Goal: Transaction & Acquisition: Book appointment/travel/reservation

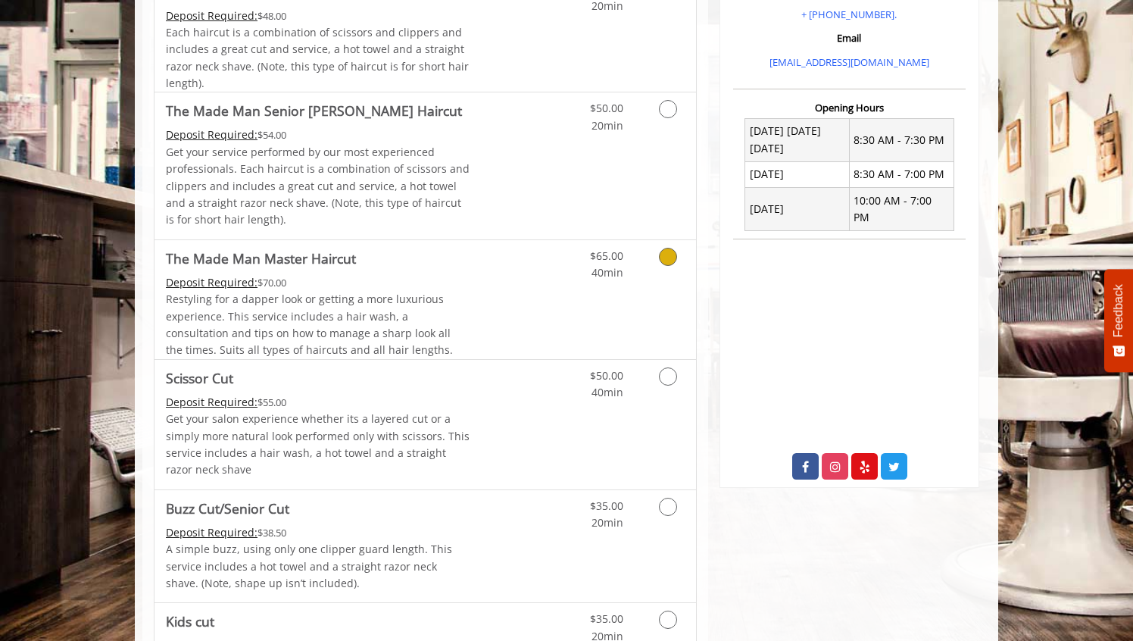
scroll to position [485, 0]
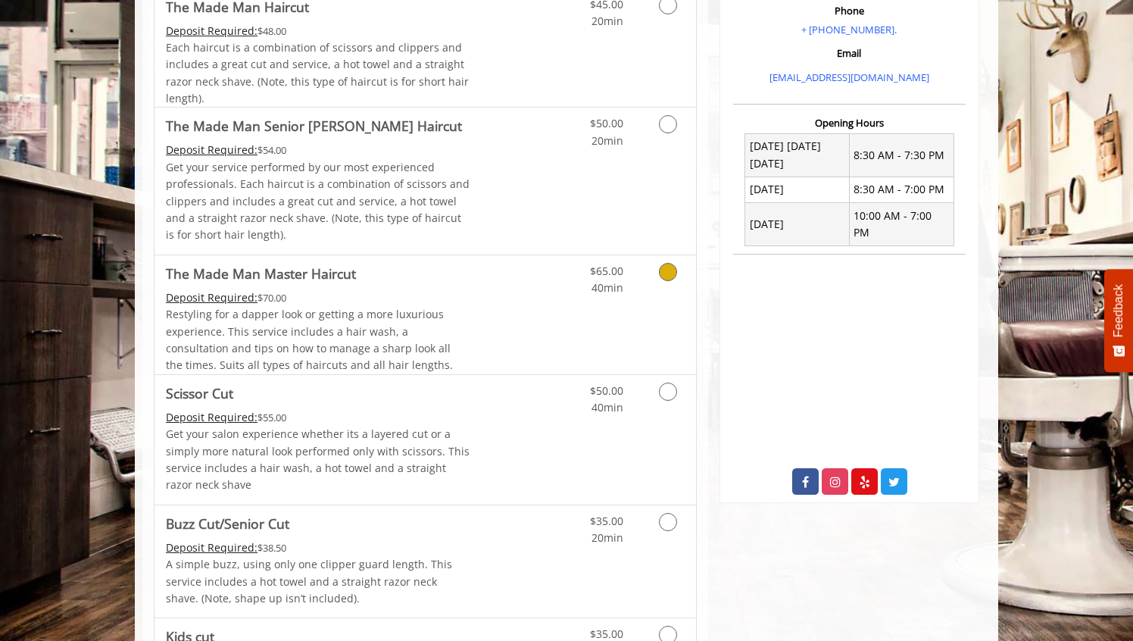
click at [544, 309] on link "Discounted Price" at bounding box center [515, 314] width 90 height 119
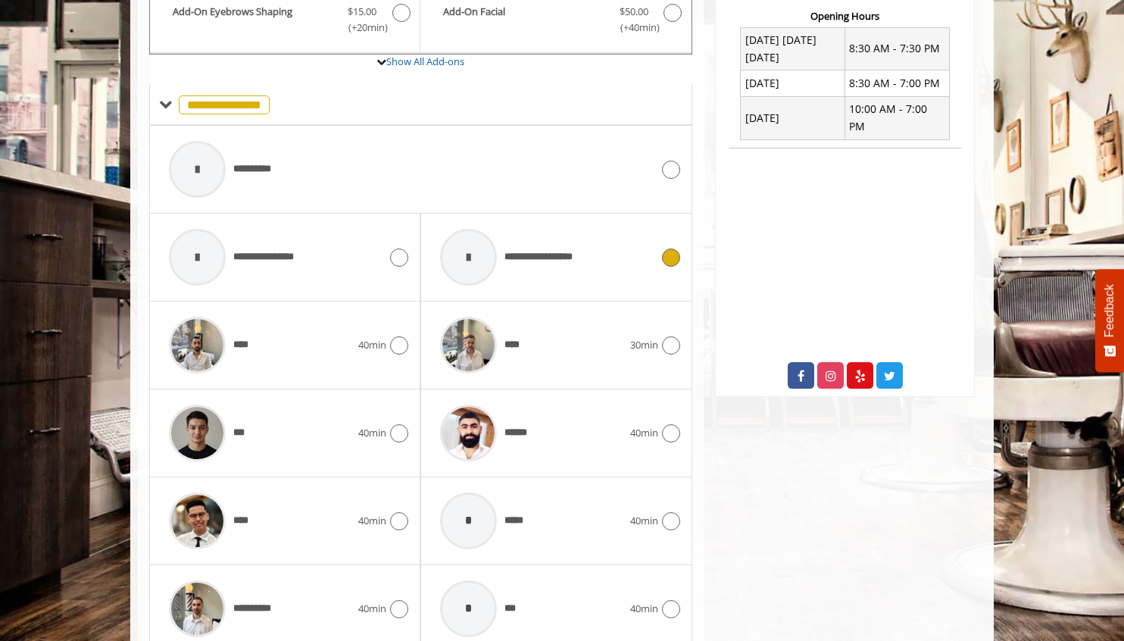
scroll to position [744, 0]
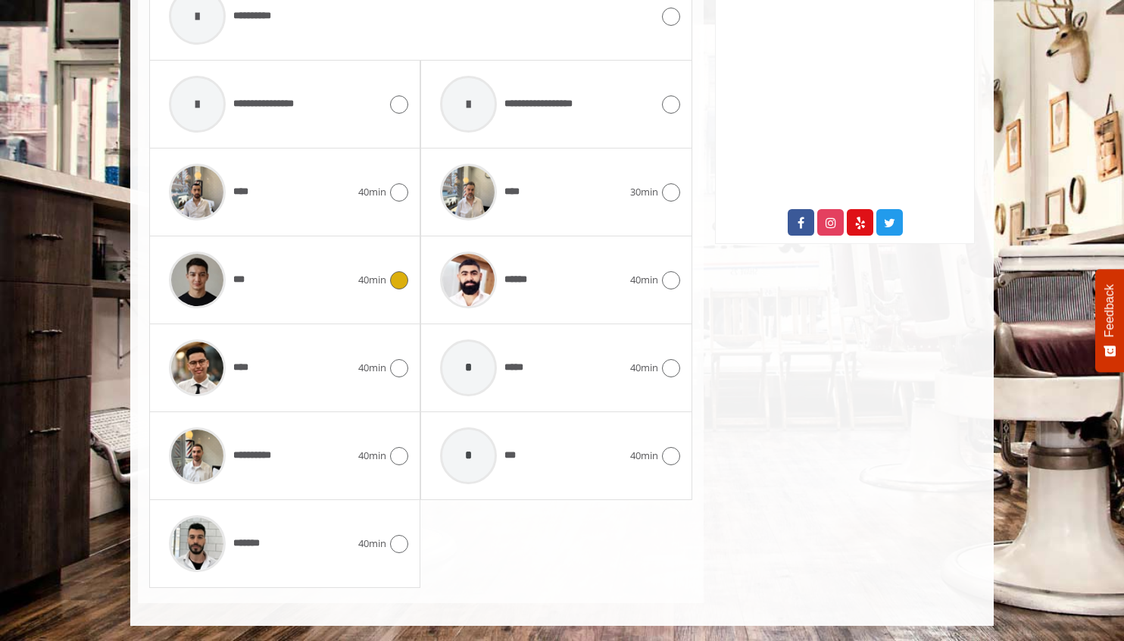
click at [297, 282] on div "***" at bounding box center [259, 280] width 197 height 72
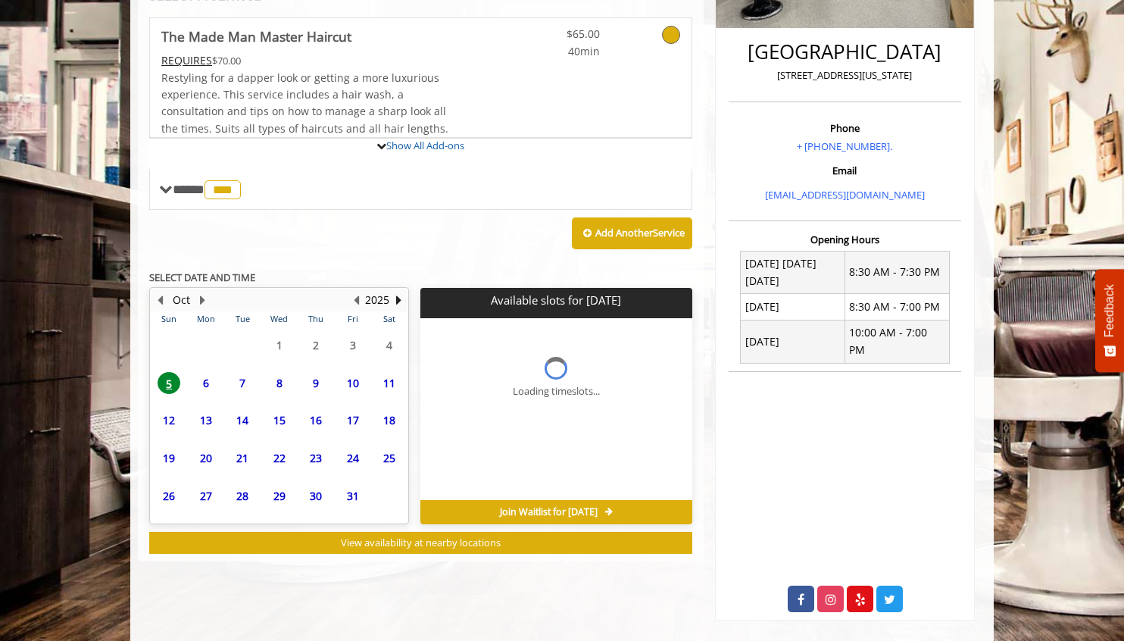
scroll to position [464, 0]
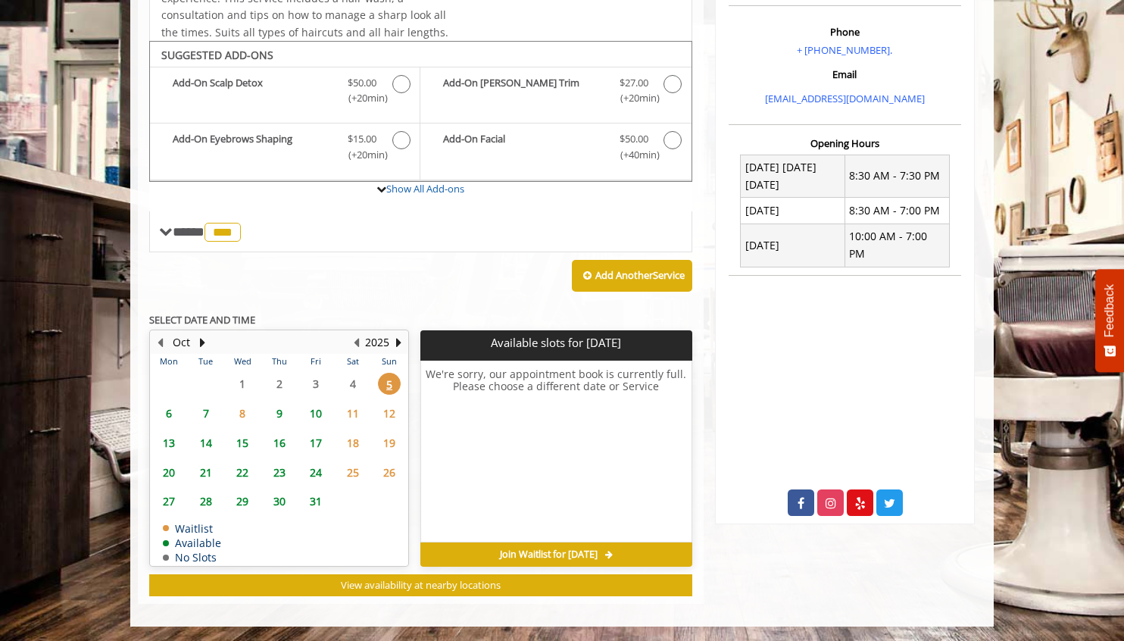
click at [242, 414] on span "8" at bounding box center [242, 413] width 23 height 22
click at [204, 413] on span "7" at bounding box center [206, 413] width 23 height 22
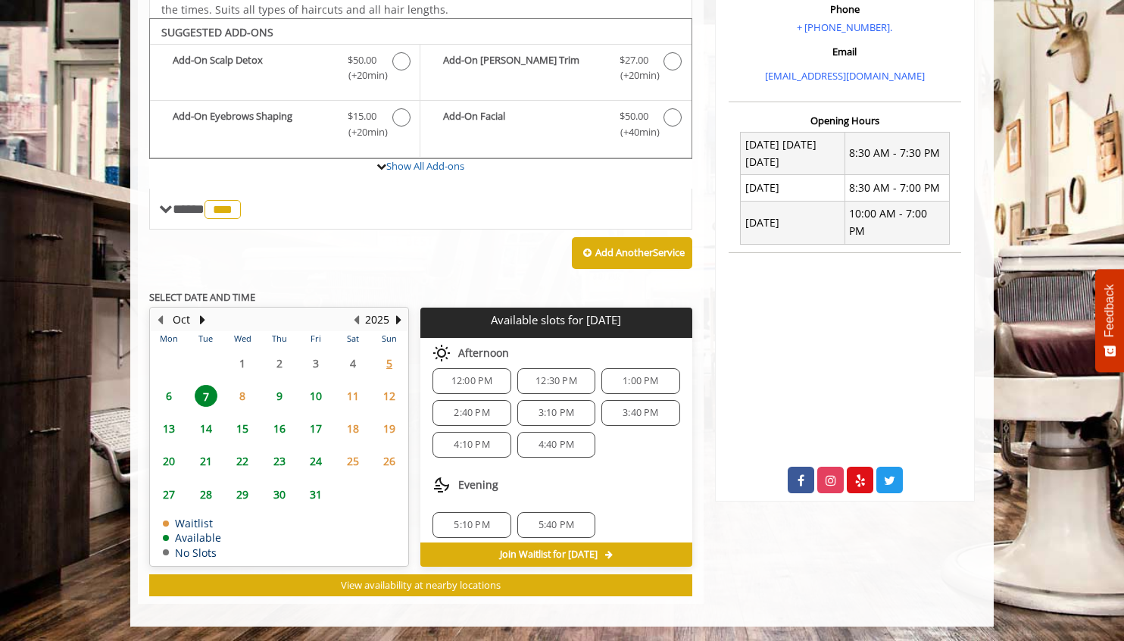
scroll to position [100, 0]
click at [245, 396] on span "8" at bounding box center [242, 396] width 23 height 22
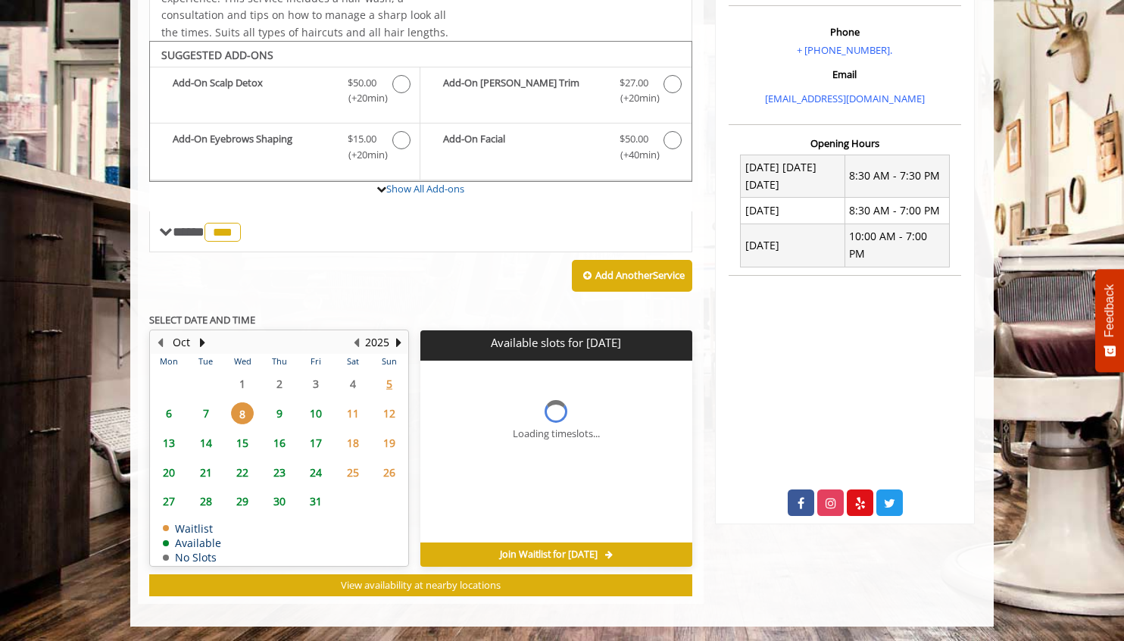
scroll to position [0, 0]
click at [204, 412] on span "7" at bounding box center [206, 413] width 23 height 22
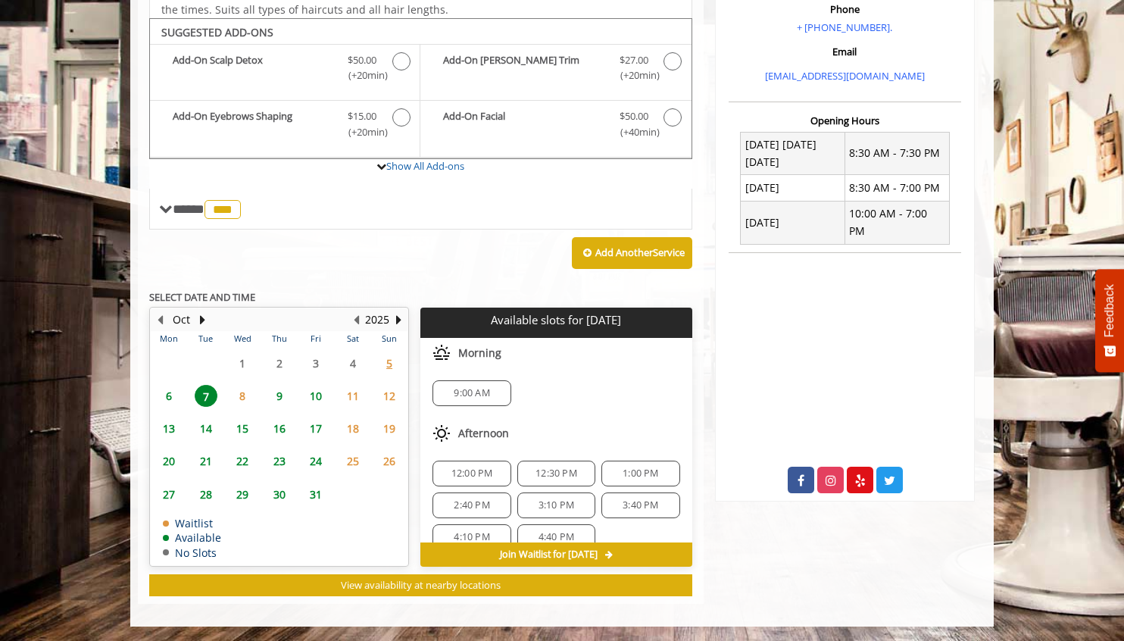
scroll to position [100, 0]
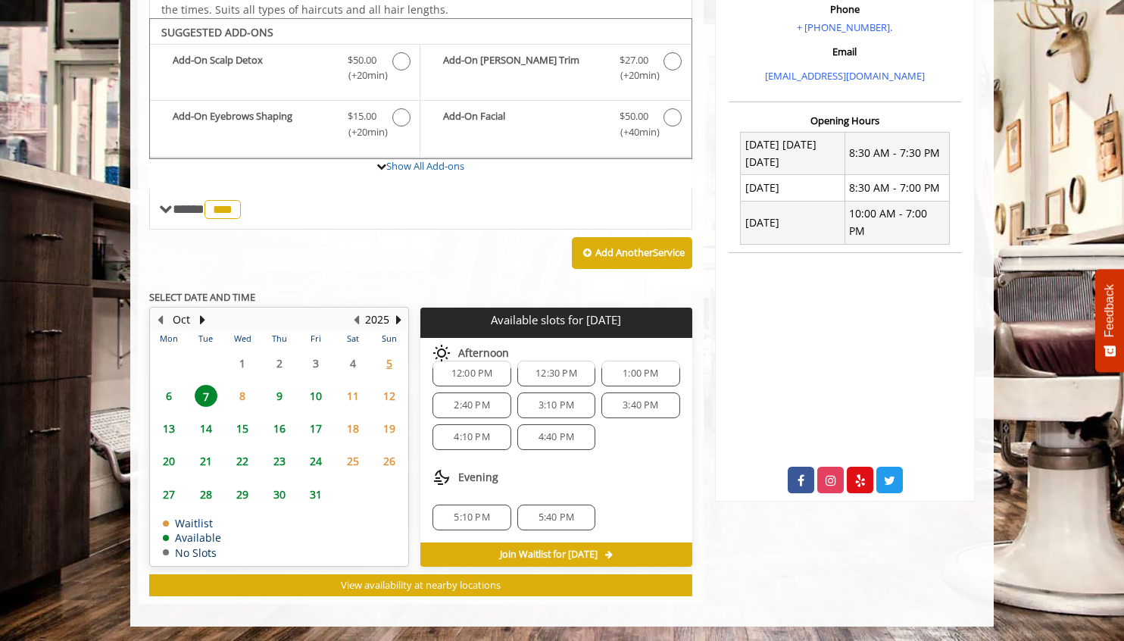
click at [164, 396] on span "6" at bounding box center [168, 396] width 23 height 22
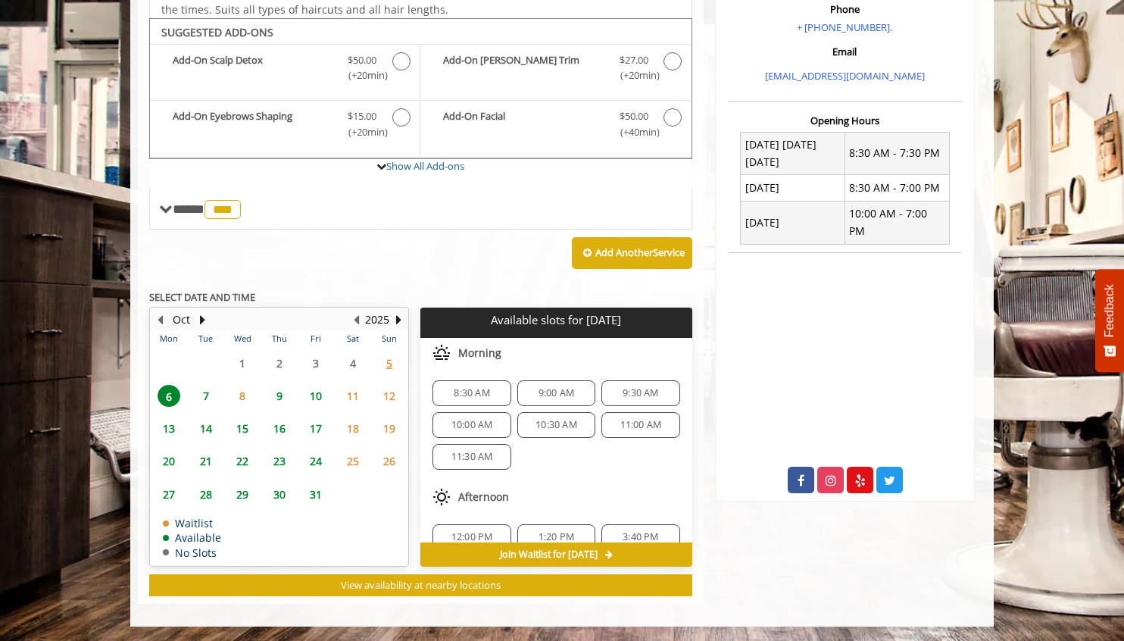
scroll to position [132, 0]
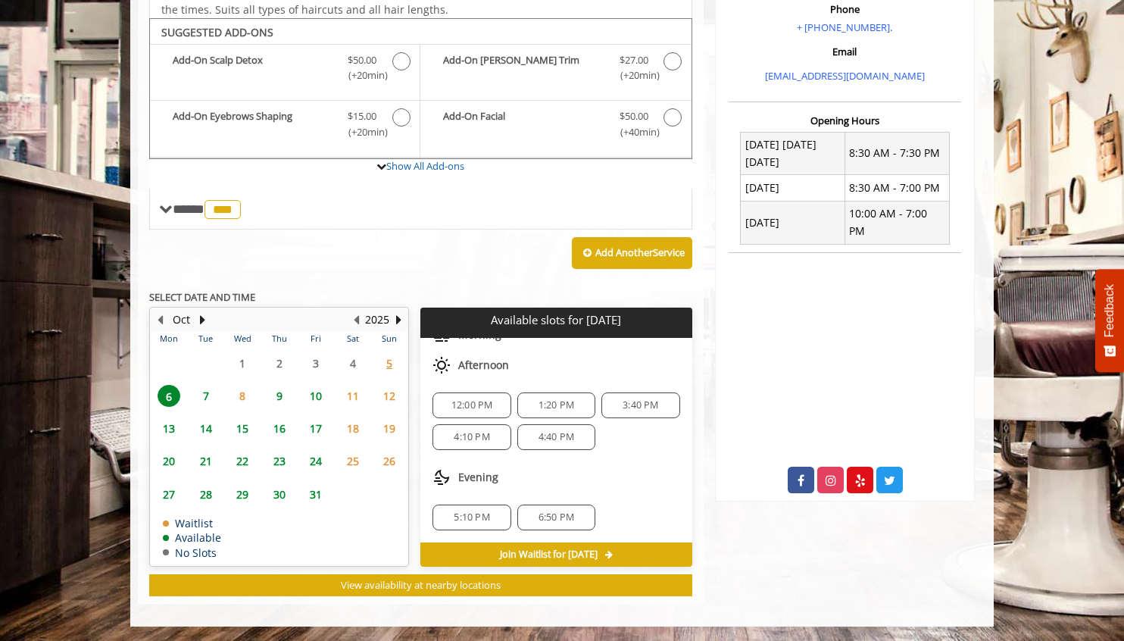
click at [208, 395] on span "7" at bounding box center [206, 396] width 23 height 22
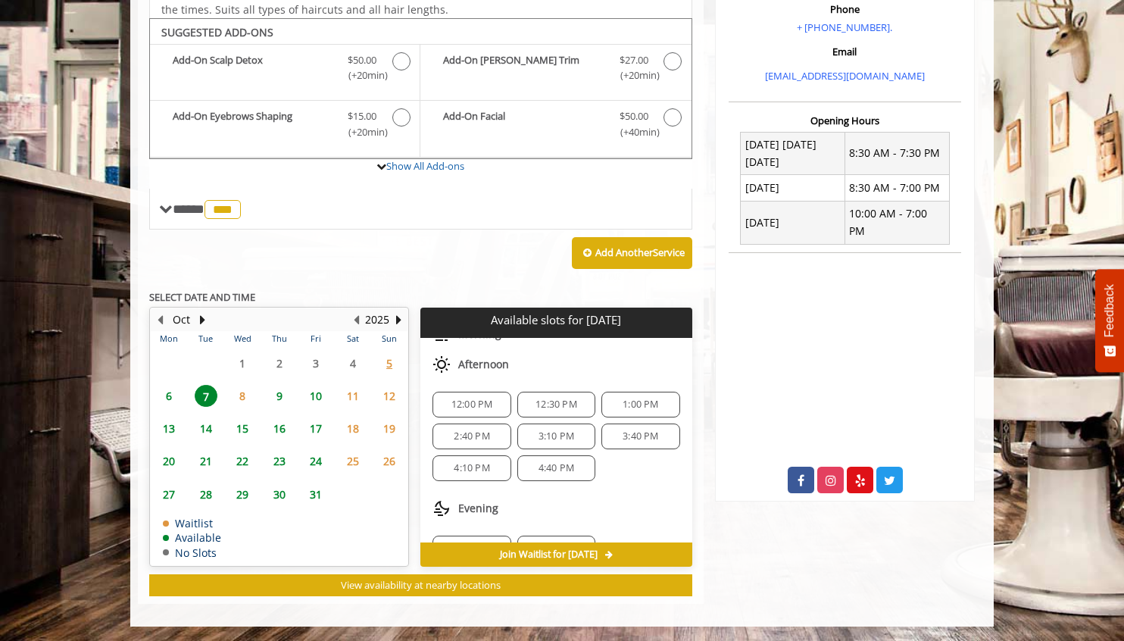
click at [482, 407] on span "12:00 PM" at bounding box center [472, 404] width 42 height 12
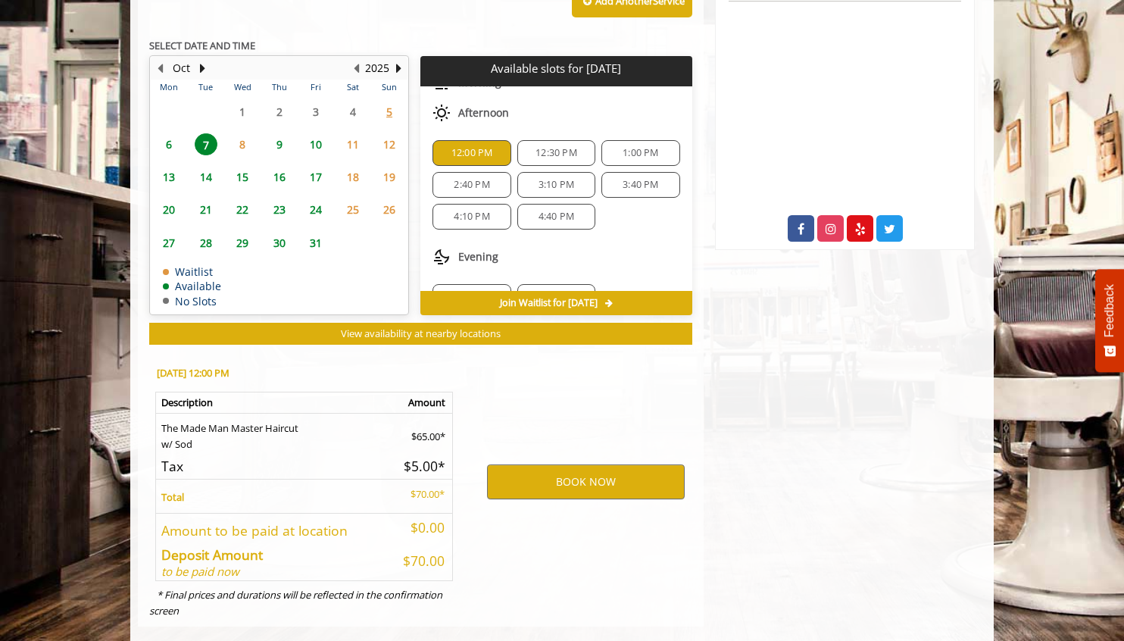
scroll to position [760, 0]
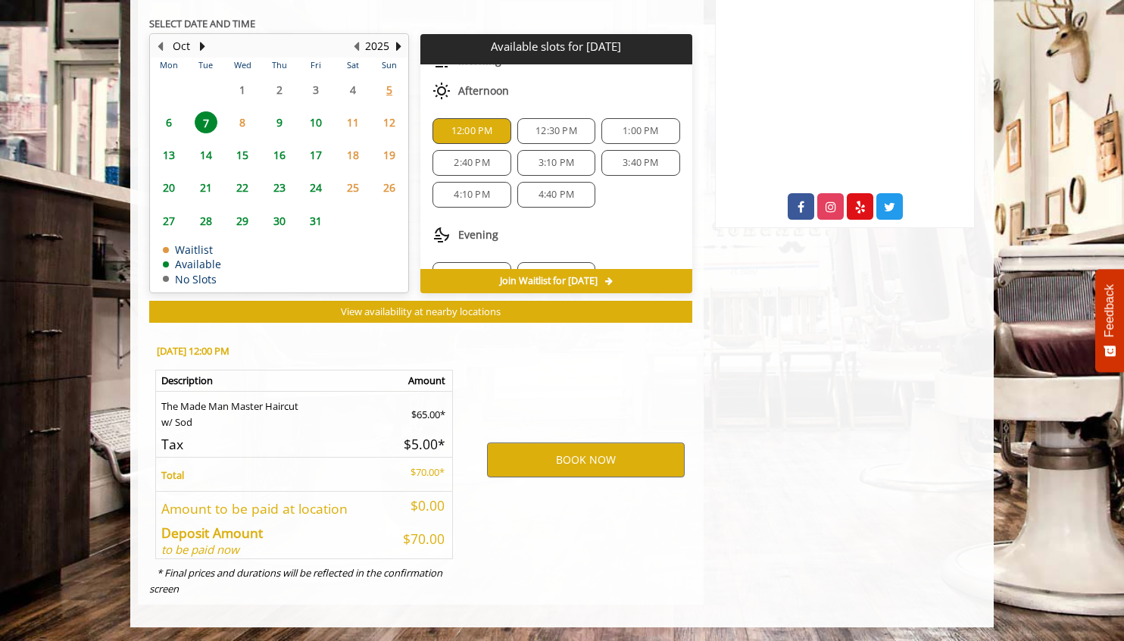
click at [241, 122] on span "8" at bounding box center [242, 122] width 23 height 22
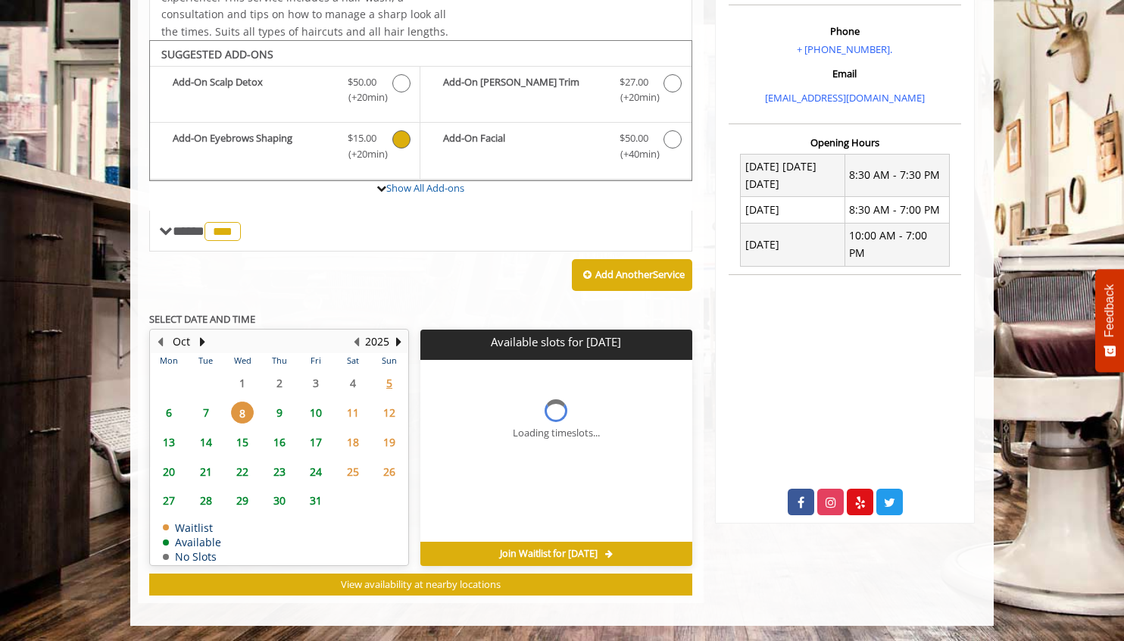
scroll to position [0, 0]
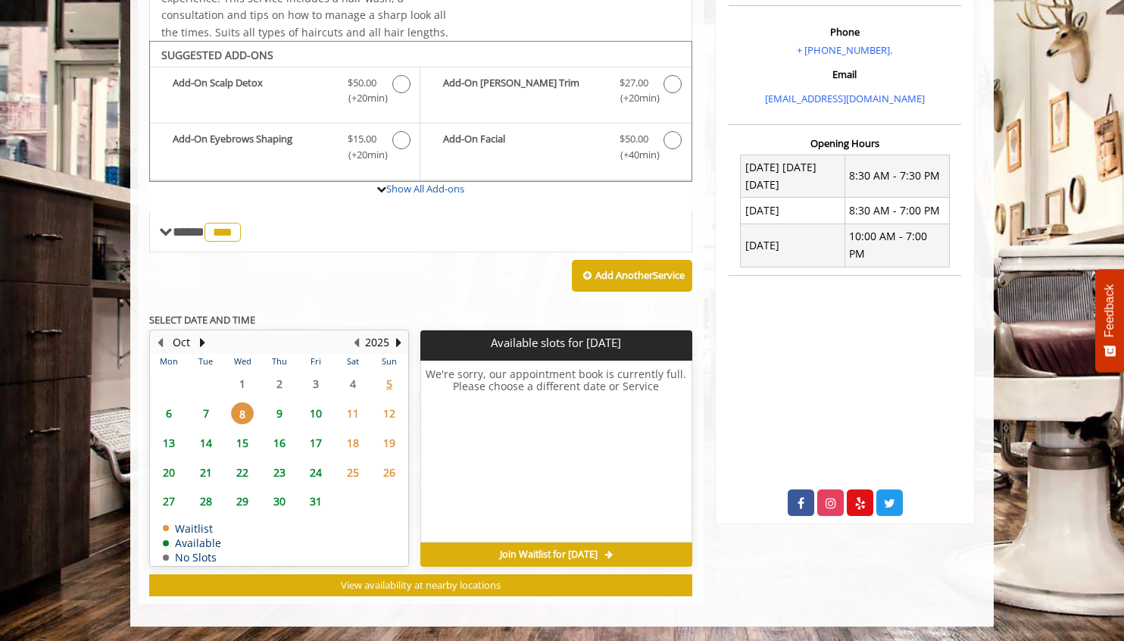
click at [207, 407] on span "7" at bounding box center [206, 413] width 23 height 22
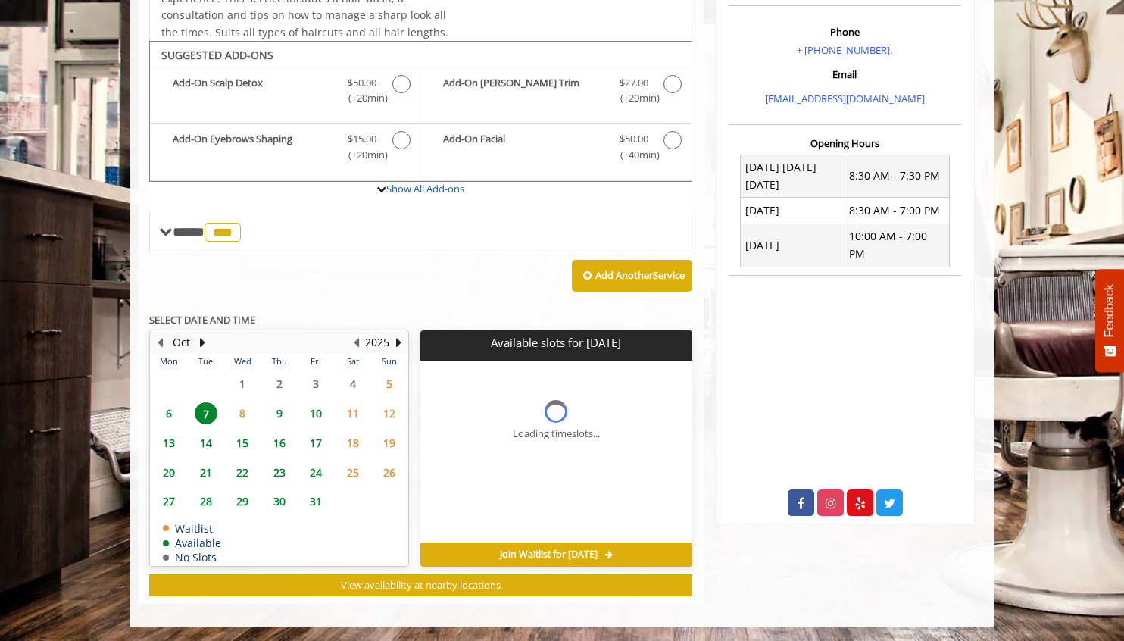
scroll to position [487, 0]
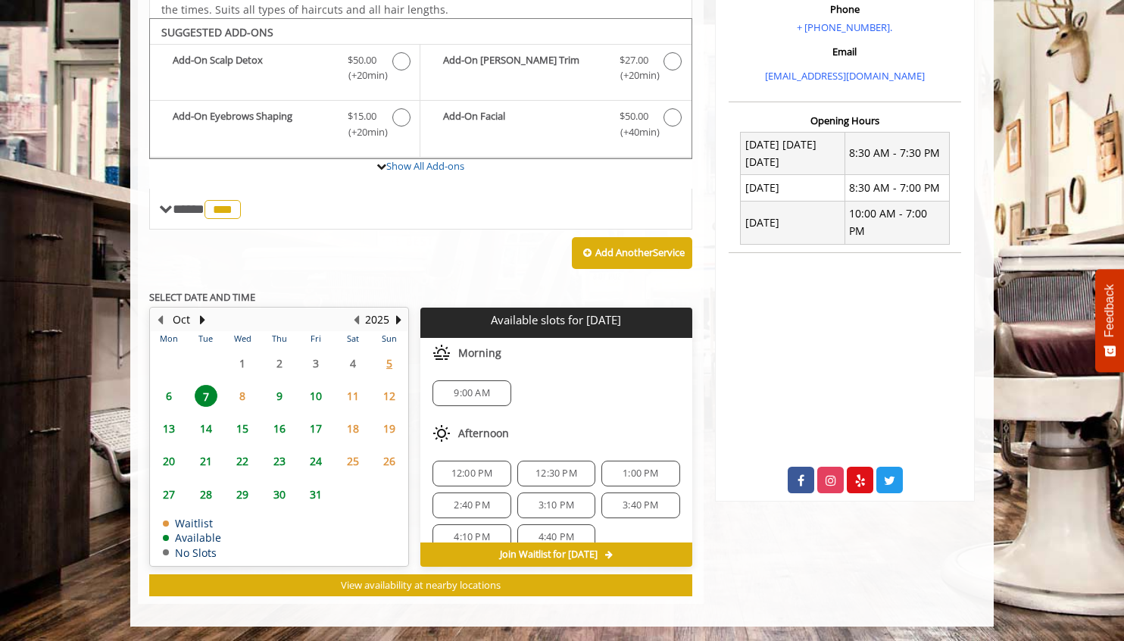
click at [472, 482] on div "12:00 PM" at bounding box center [471, 473] width 78 height 26
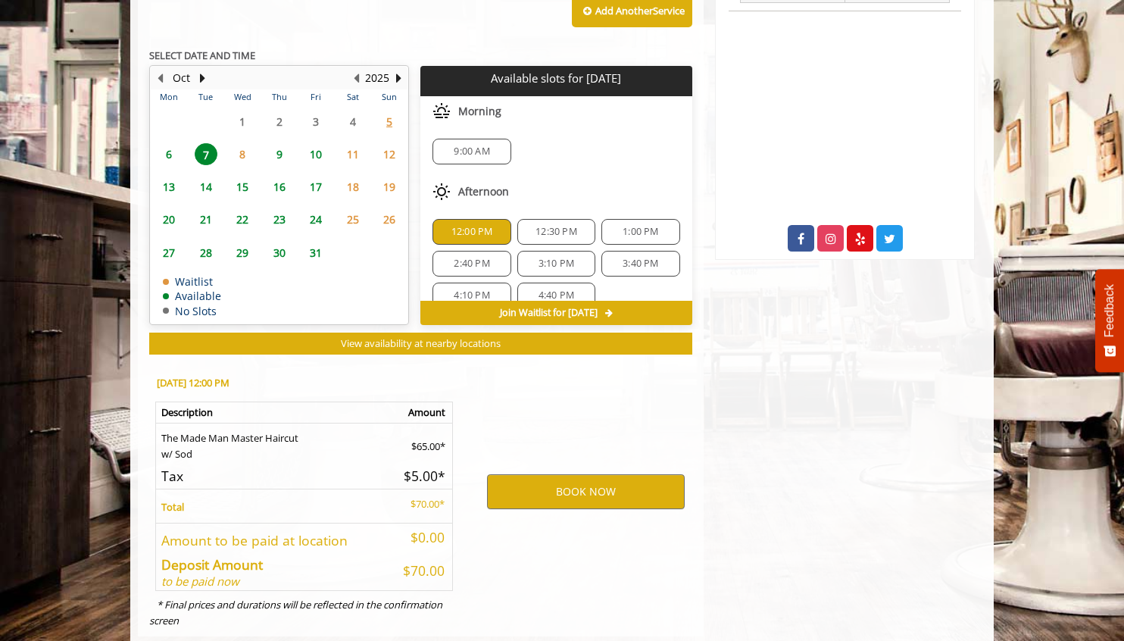
scroll to position [760, 0]
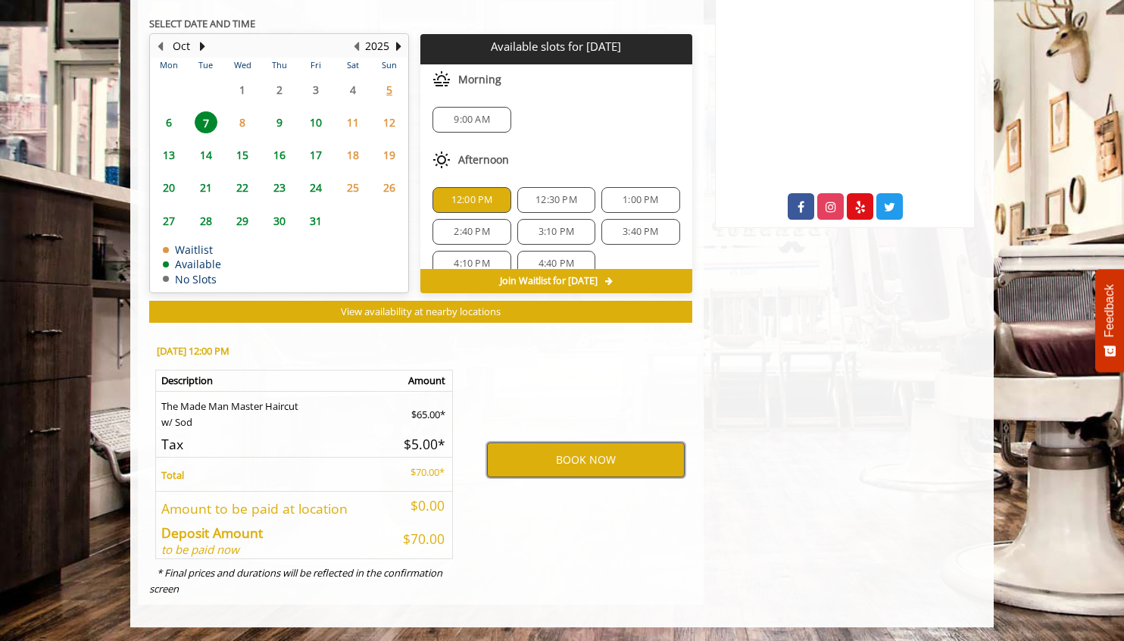
click at [560, 460] on button "BOOK NOW" at bounding box center [586, 459] width 198 height 35
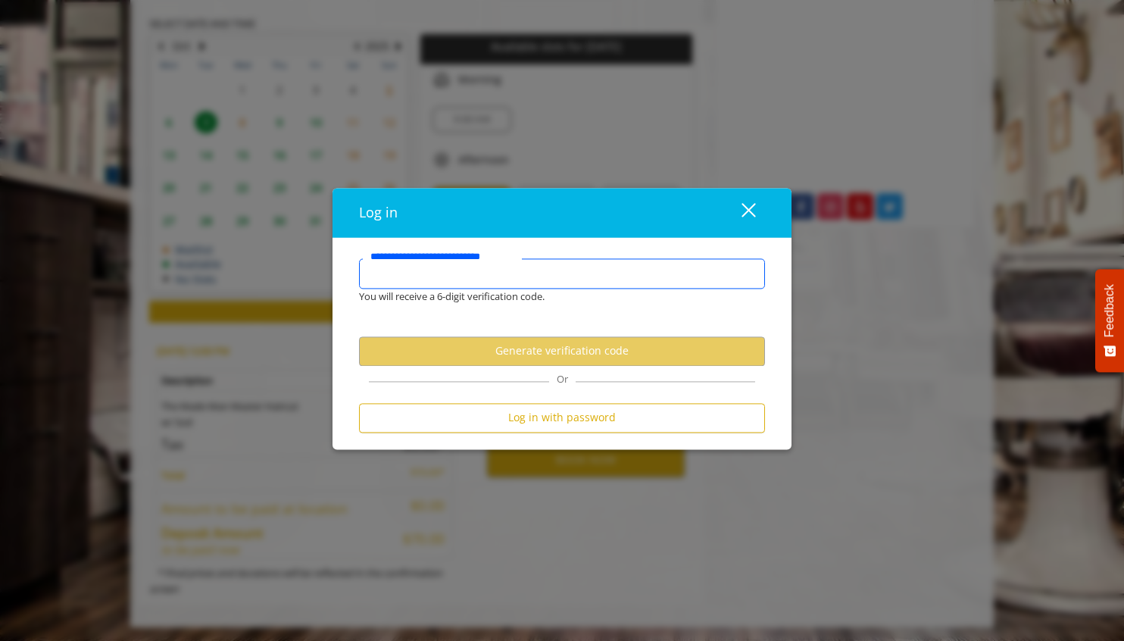
click at [564, 279] on input "**********" at bounding box center [562, 274] width 406 height 30
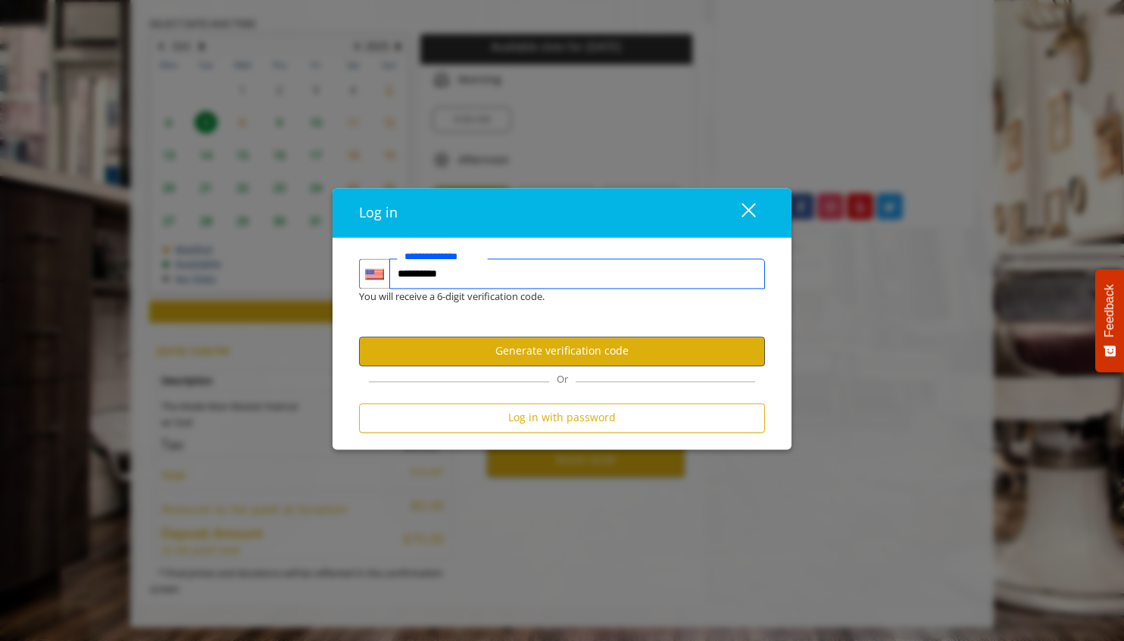
type input "**********"
click at [606, 345] on button "Generate verification code" at bounding box center [562, 351] width 406 height 30
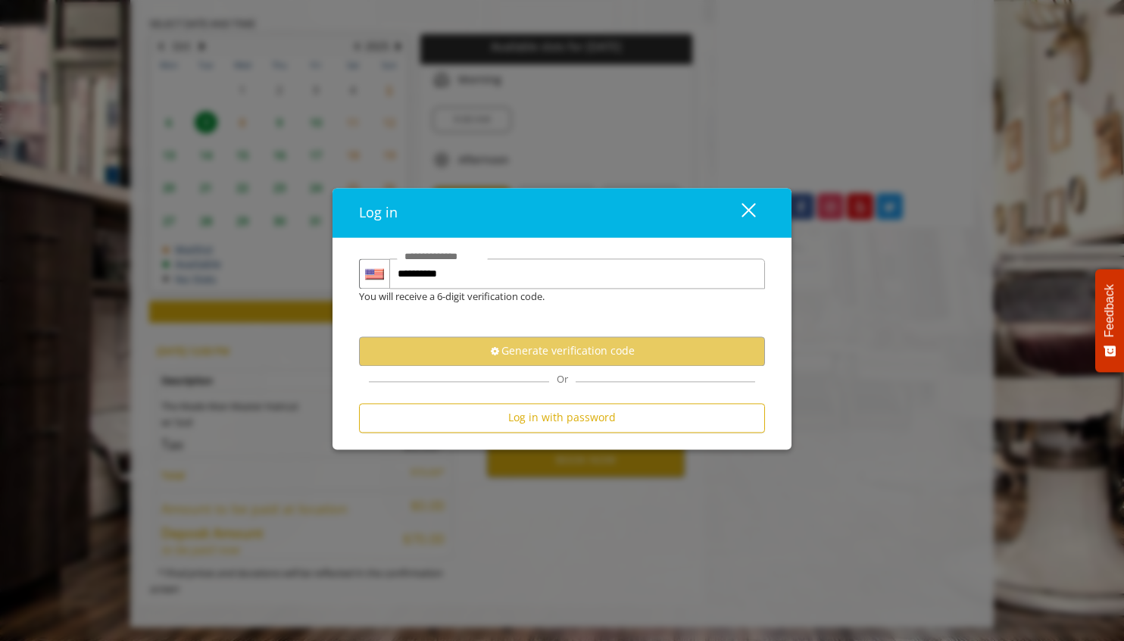
scroll to position [0, 0]
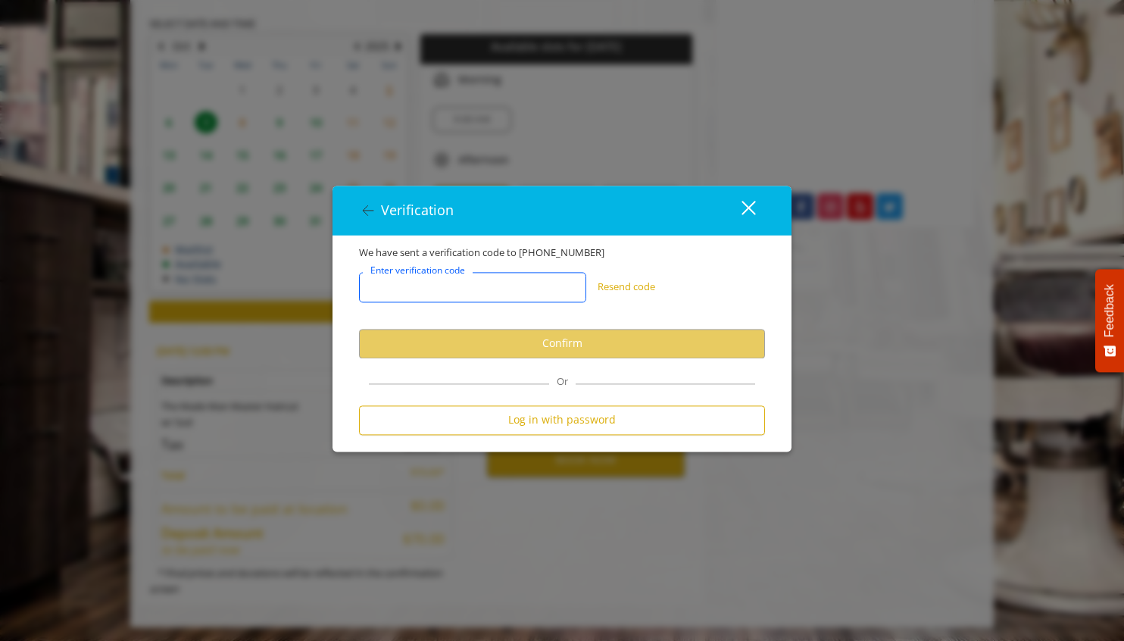
click at [541, 279] on input "Enter verification code" at bounding box center [472, 287] width 227 height 30
click at [525, 286] on input "Enter verification code" at bounding box center [472, 287] width 227 height 30
paste input "******"
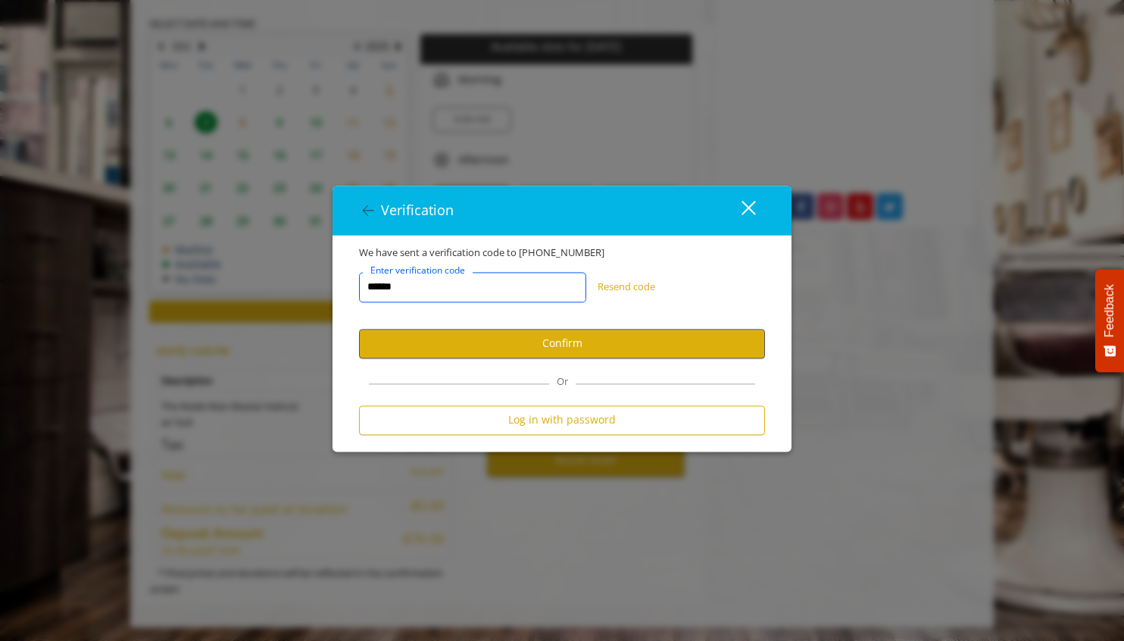
type input "******"
click at [582, 342] on button "Confirm" at bounding box center [562, 344] width 406 height 30
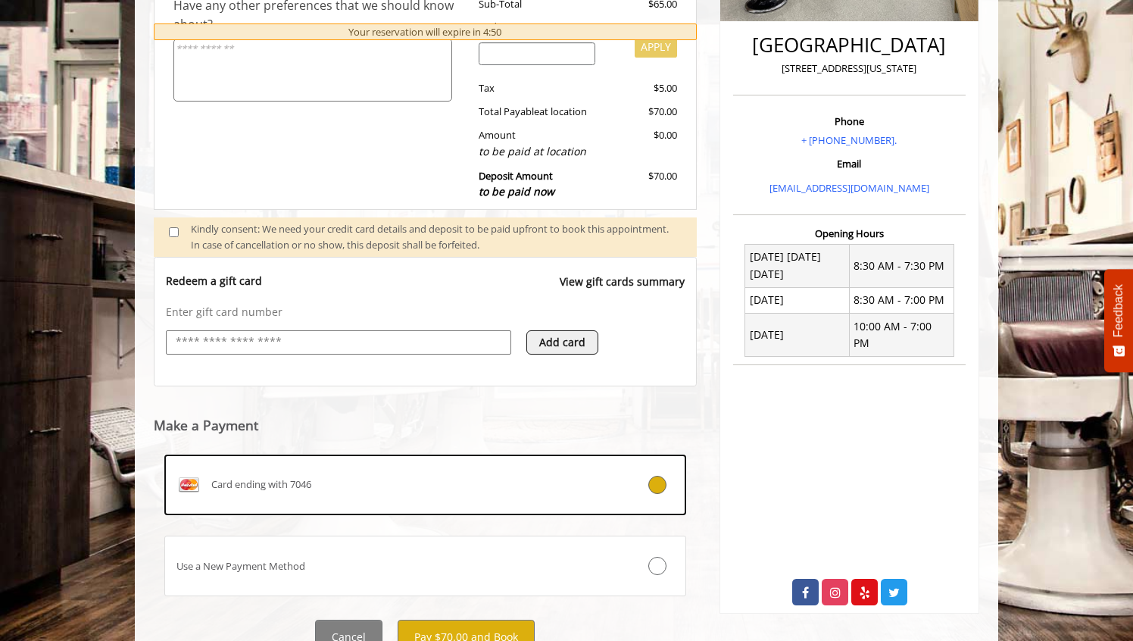
scroll to position [441, 0]
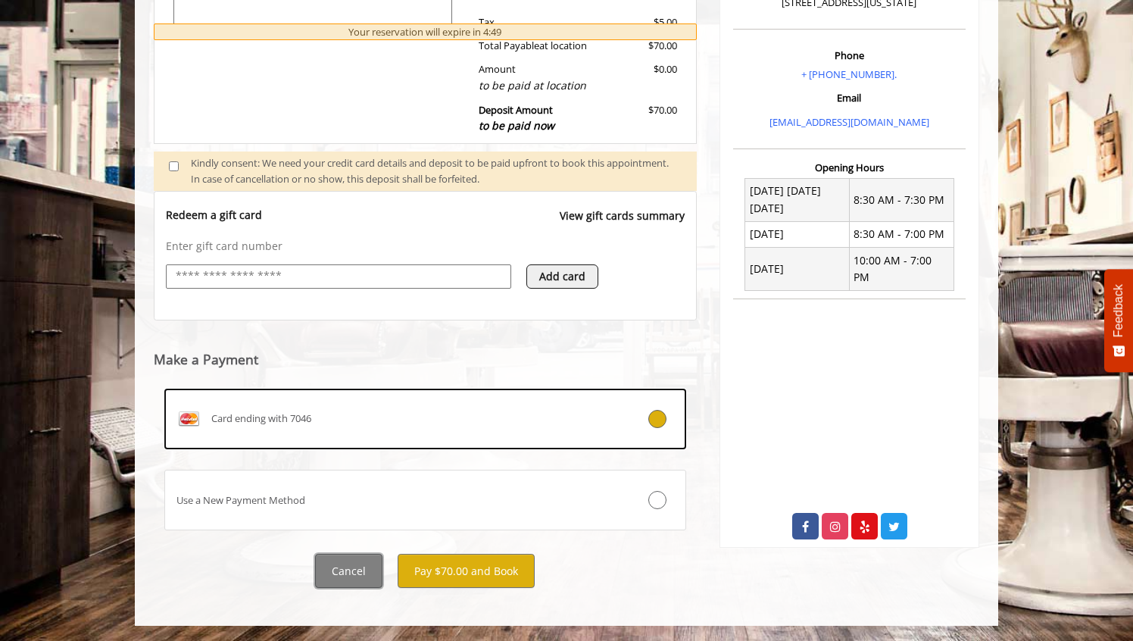
click at [372, 571] on button "Cancel" at bounding box center [348, 570] width 67 height 34
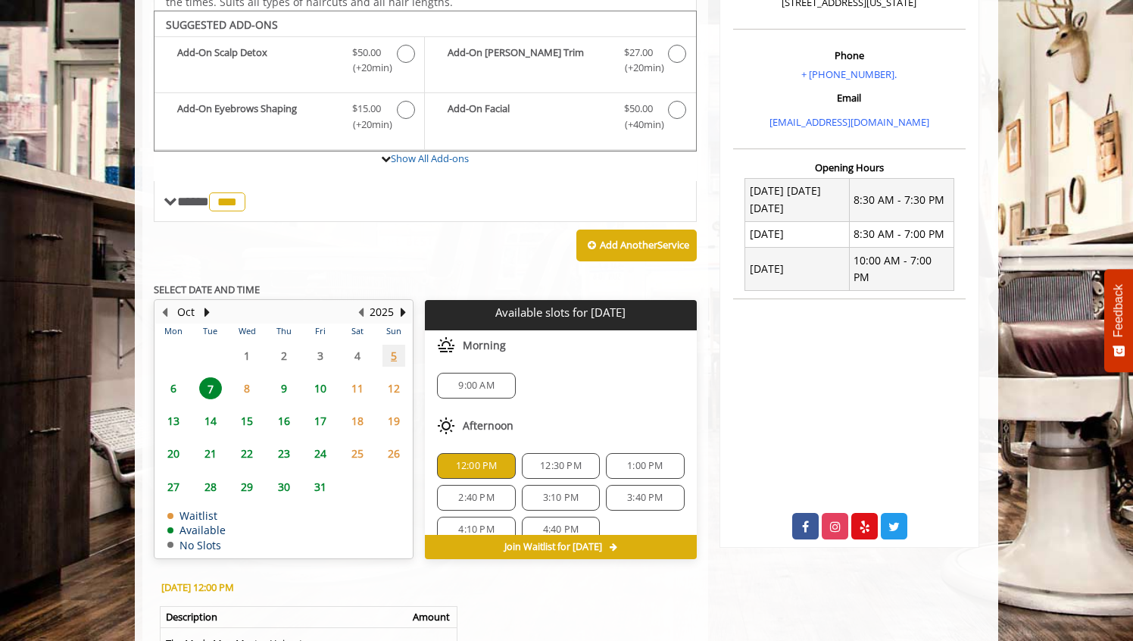
scroll to position [678, 0]
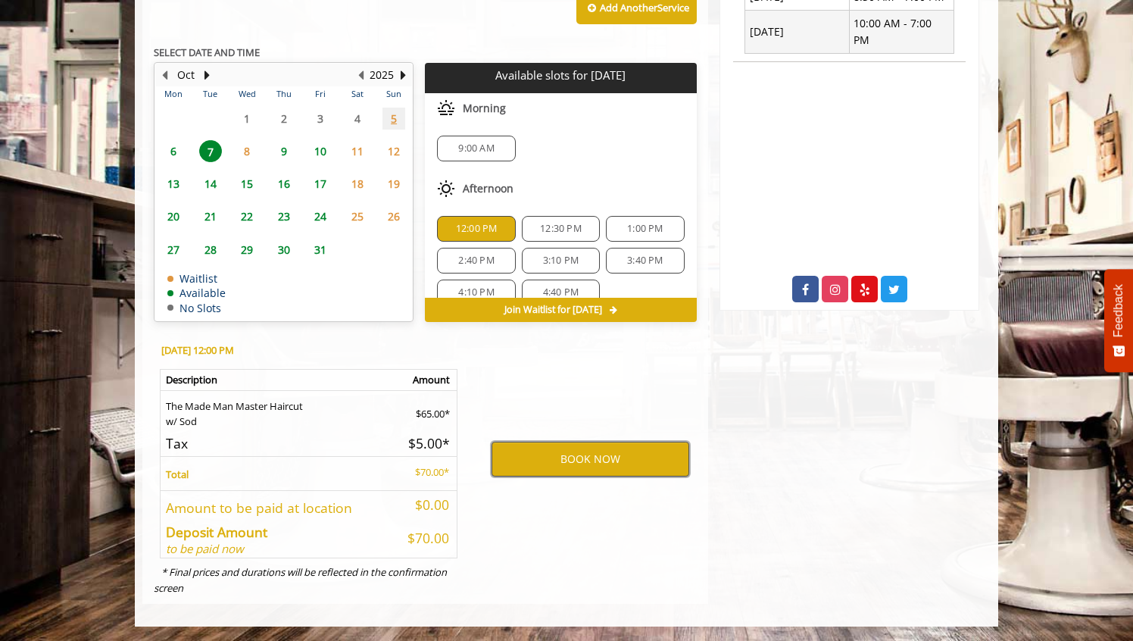
click at [547, 451] on button "BOOK NOW" at bounding box center [590, 458] width 198 height 35
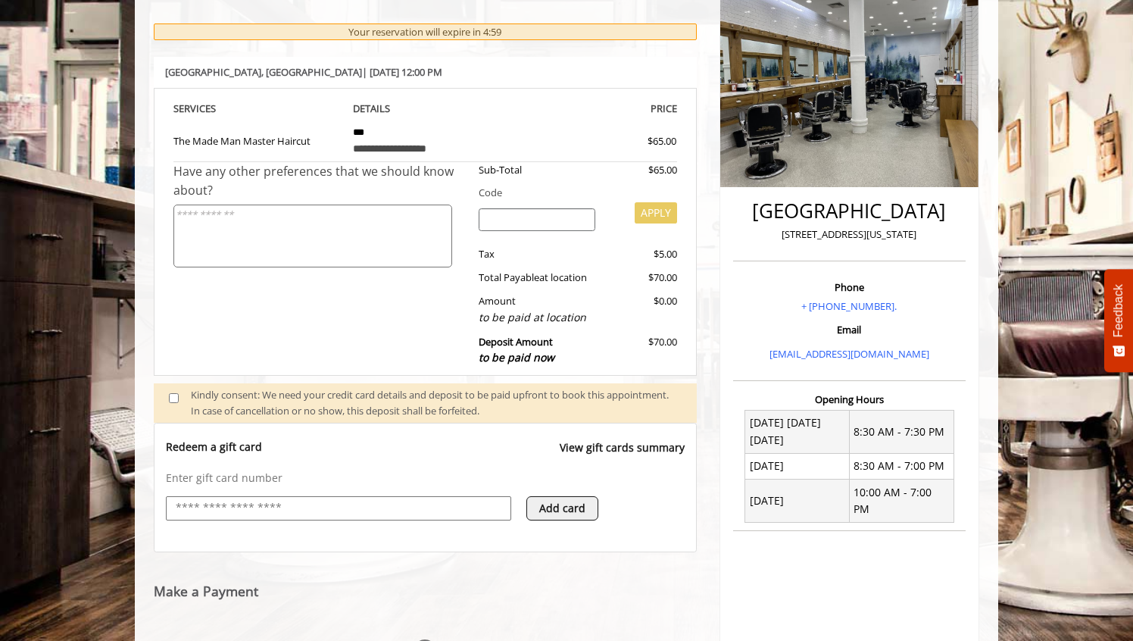
scroll to position [269, 0]
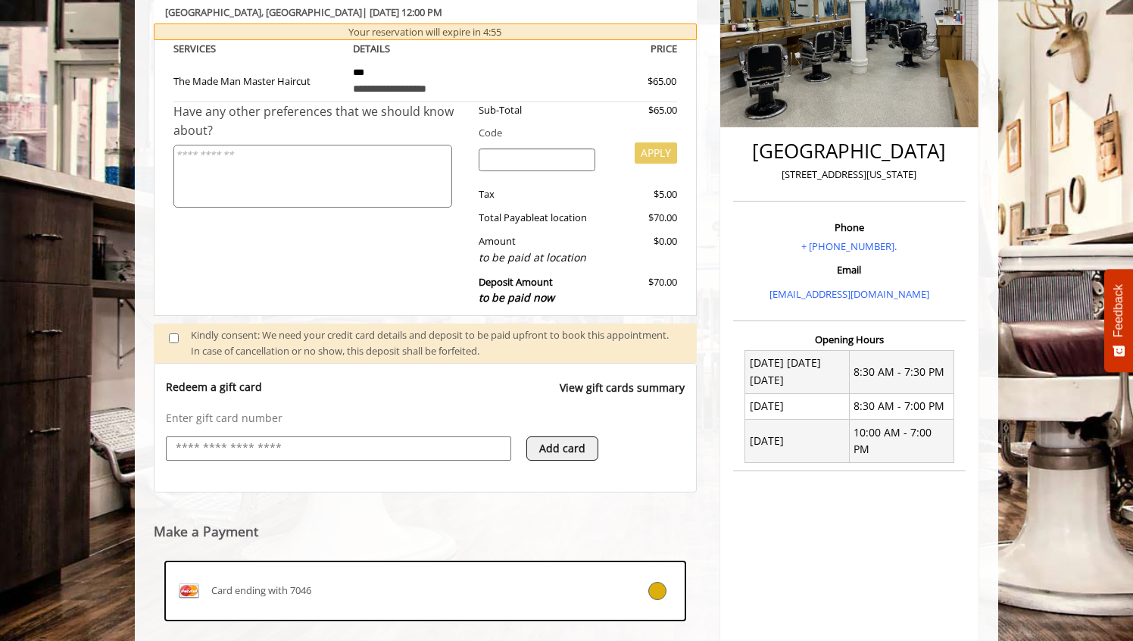
click at [407, 435] on div "Enter gift card number Add card" at bounding box center [425, 442] width 519 height 65
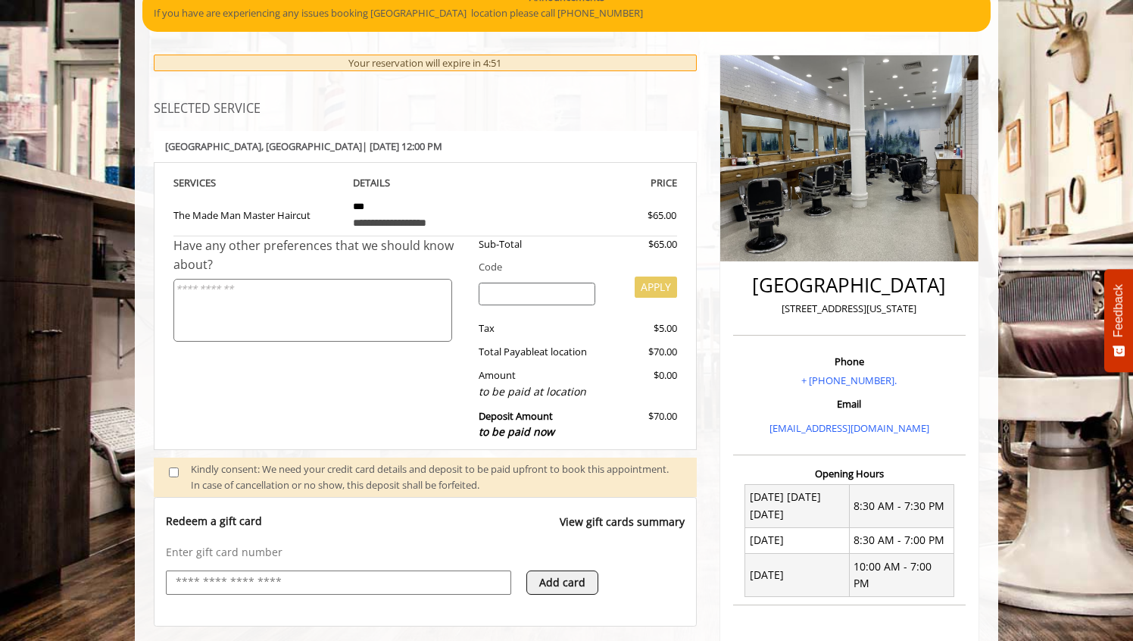
scroll to position [124, 0]
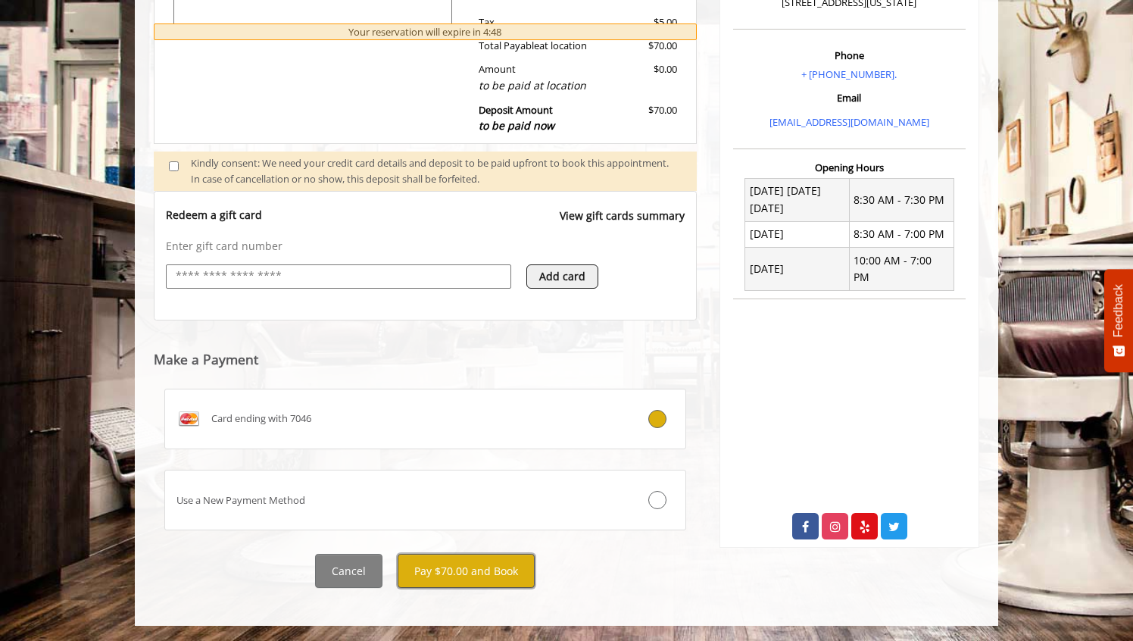
click at [505, 570] on button "Pay $70.00 and Book" at bounding box center [466, 570] width 137 height 34
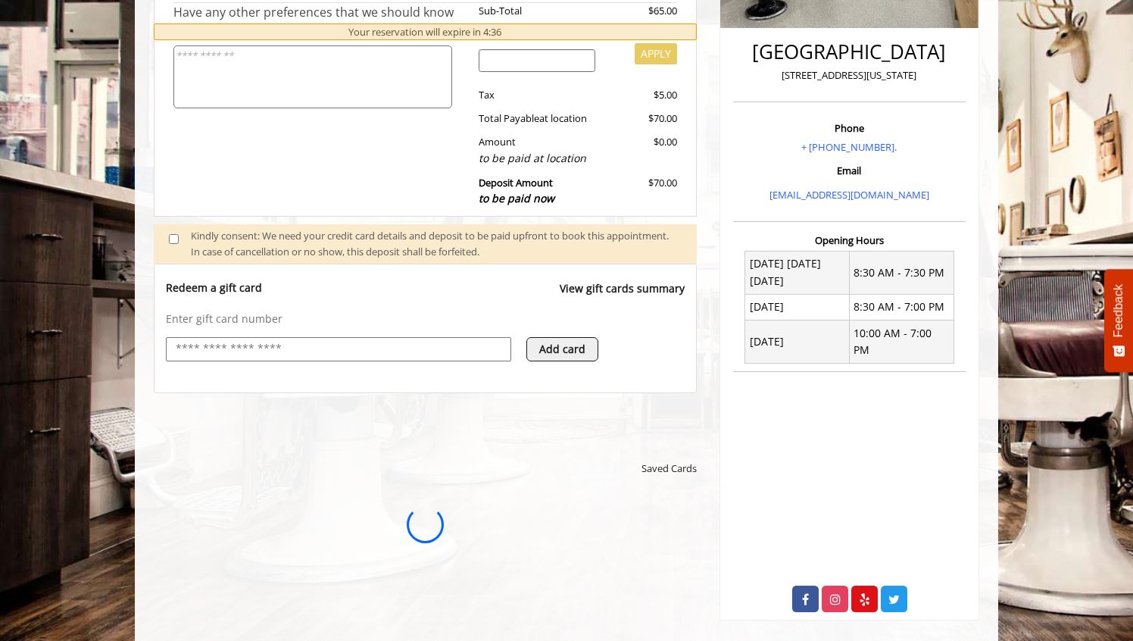
scroll to position [0, 0]
